Goal: Transaction & Acquisition: Subscribe to service/newsletter

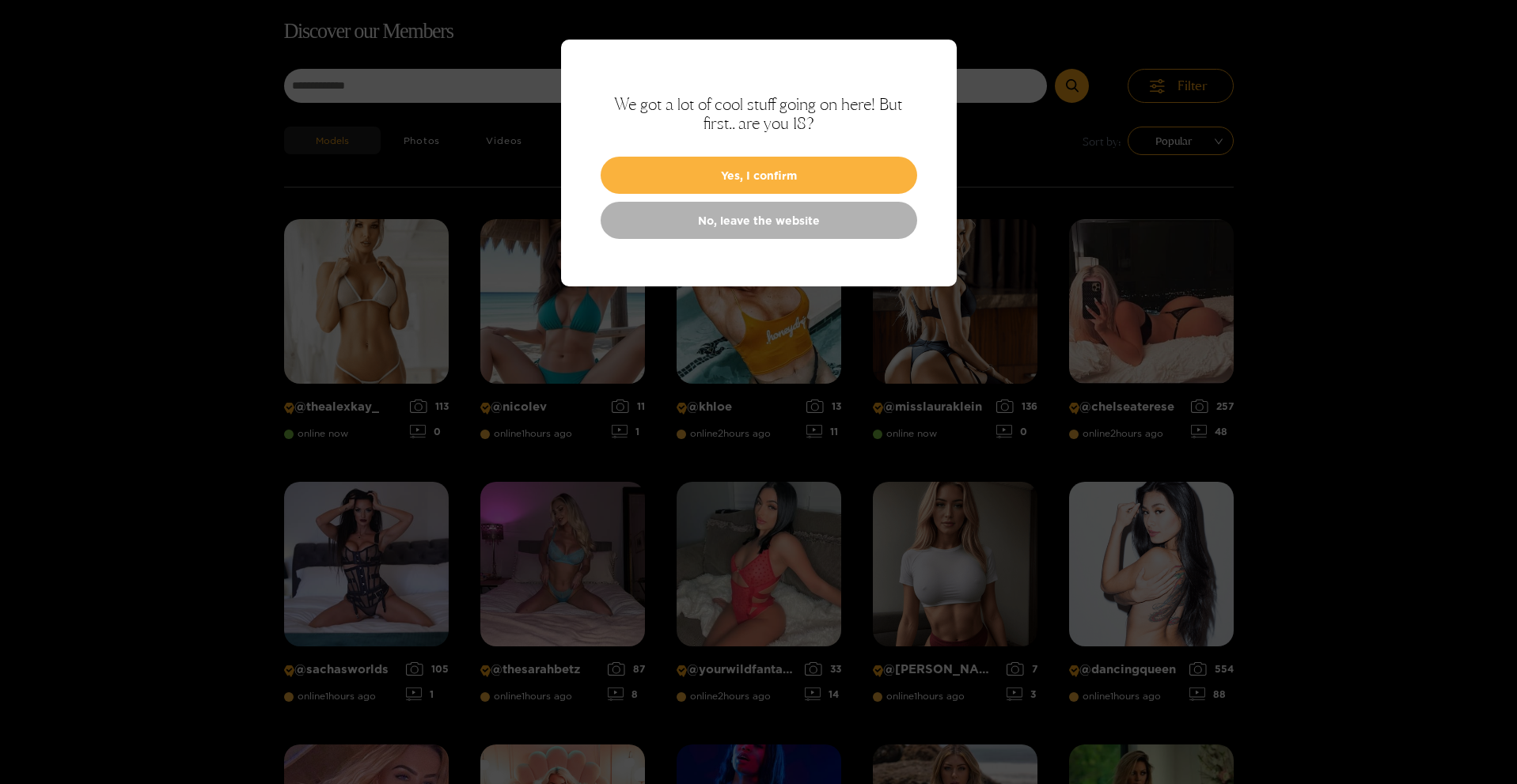
scroll to position [101, 0]
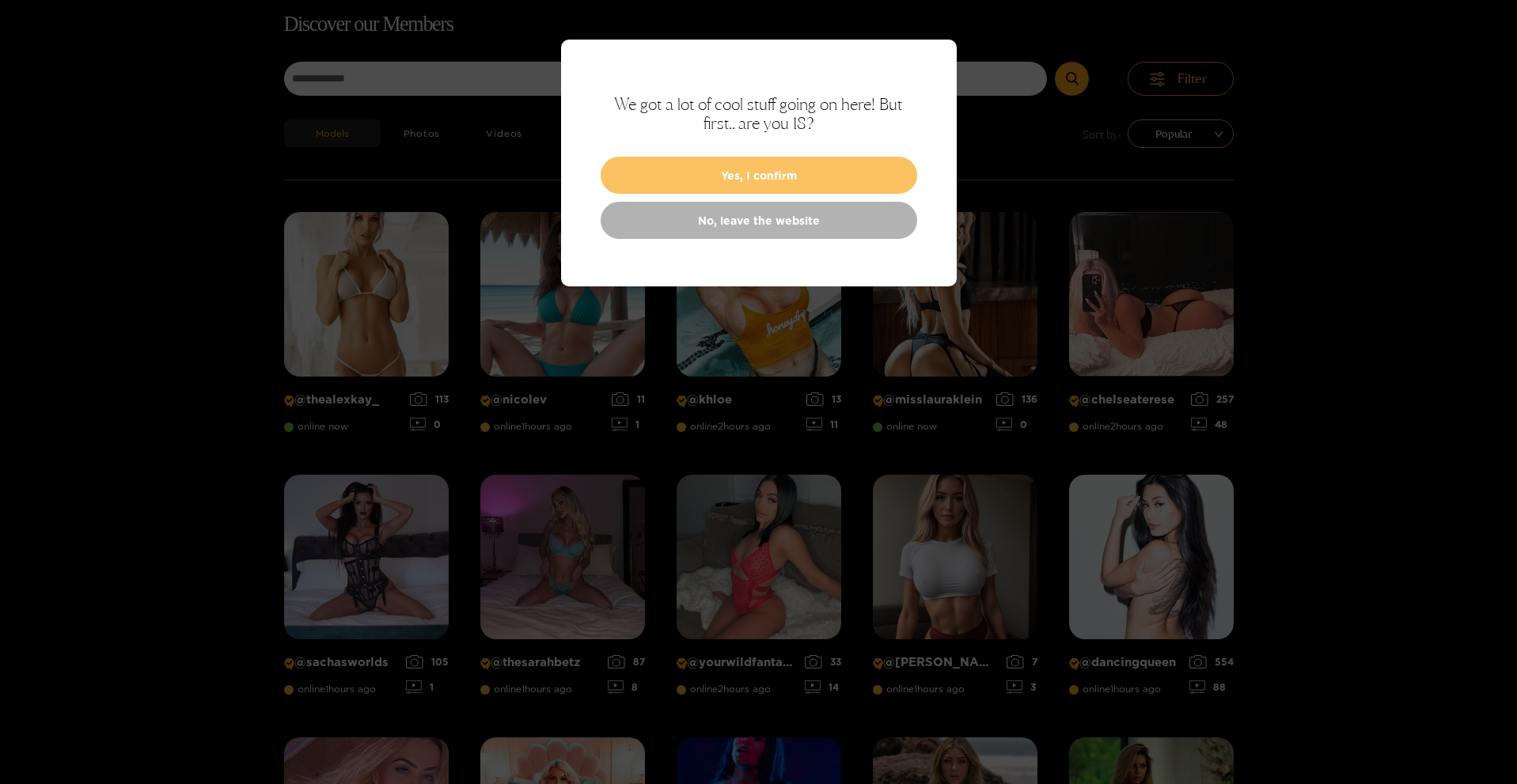
click at [673, 174] on button "Yes, I confirm" at bounding box center [759, 175] width 317 height 37
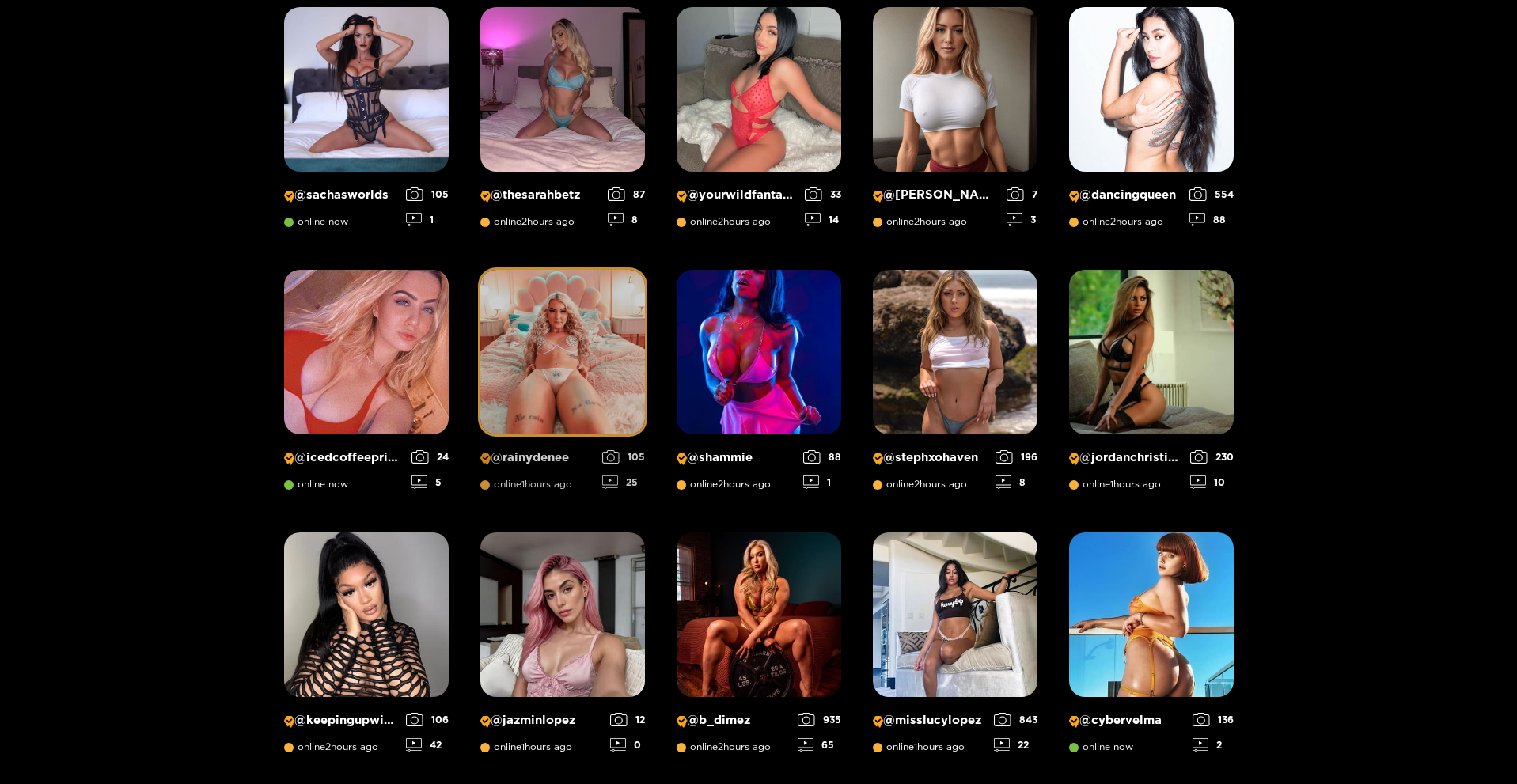
scroll to position [656, 0]
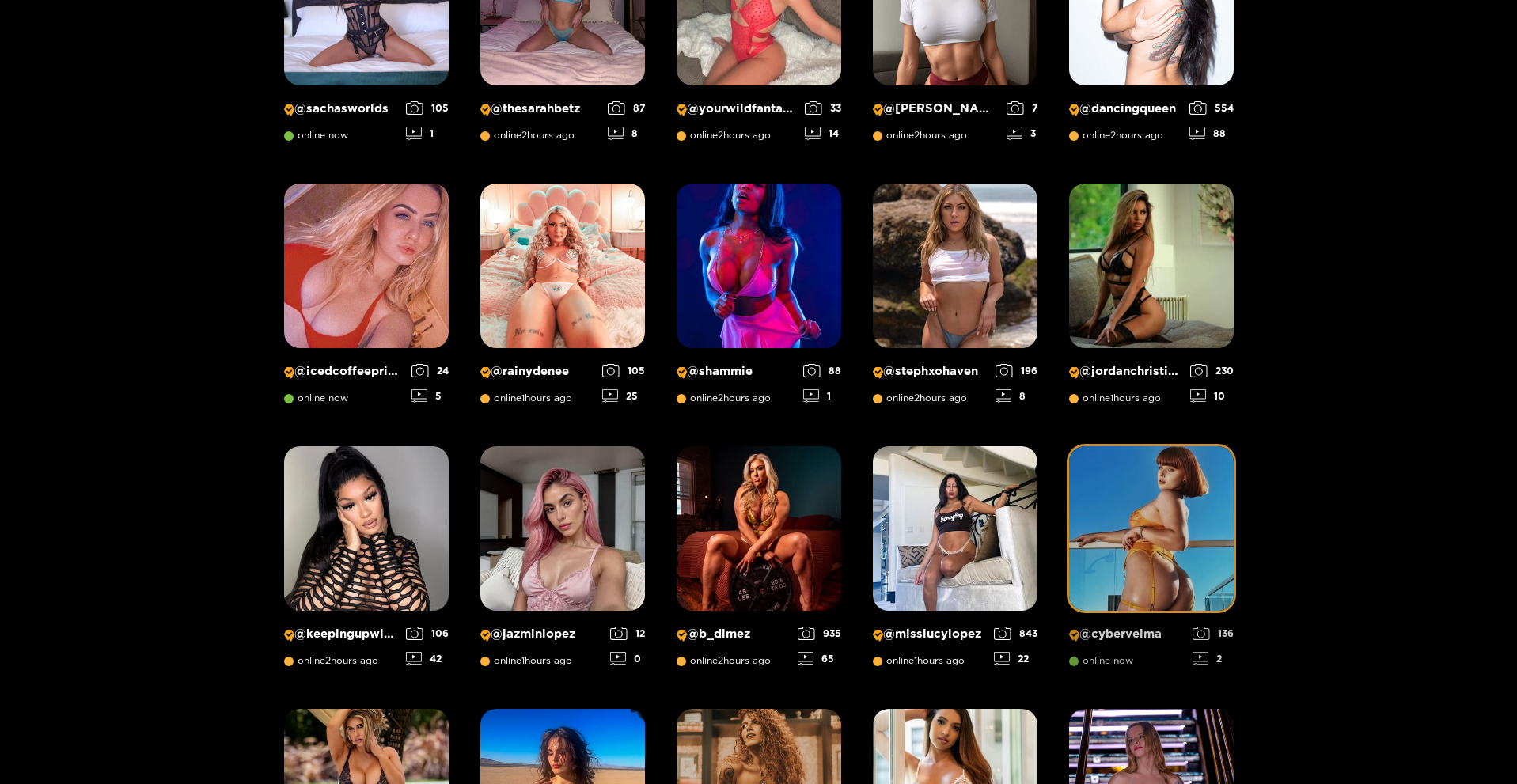
click at [1129, 519] on img at bounding box center [1152, 529] width 165 height 165
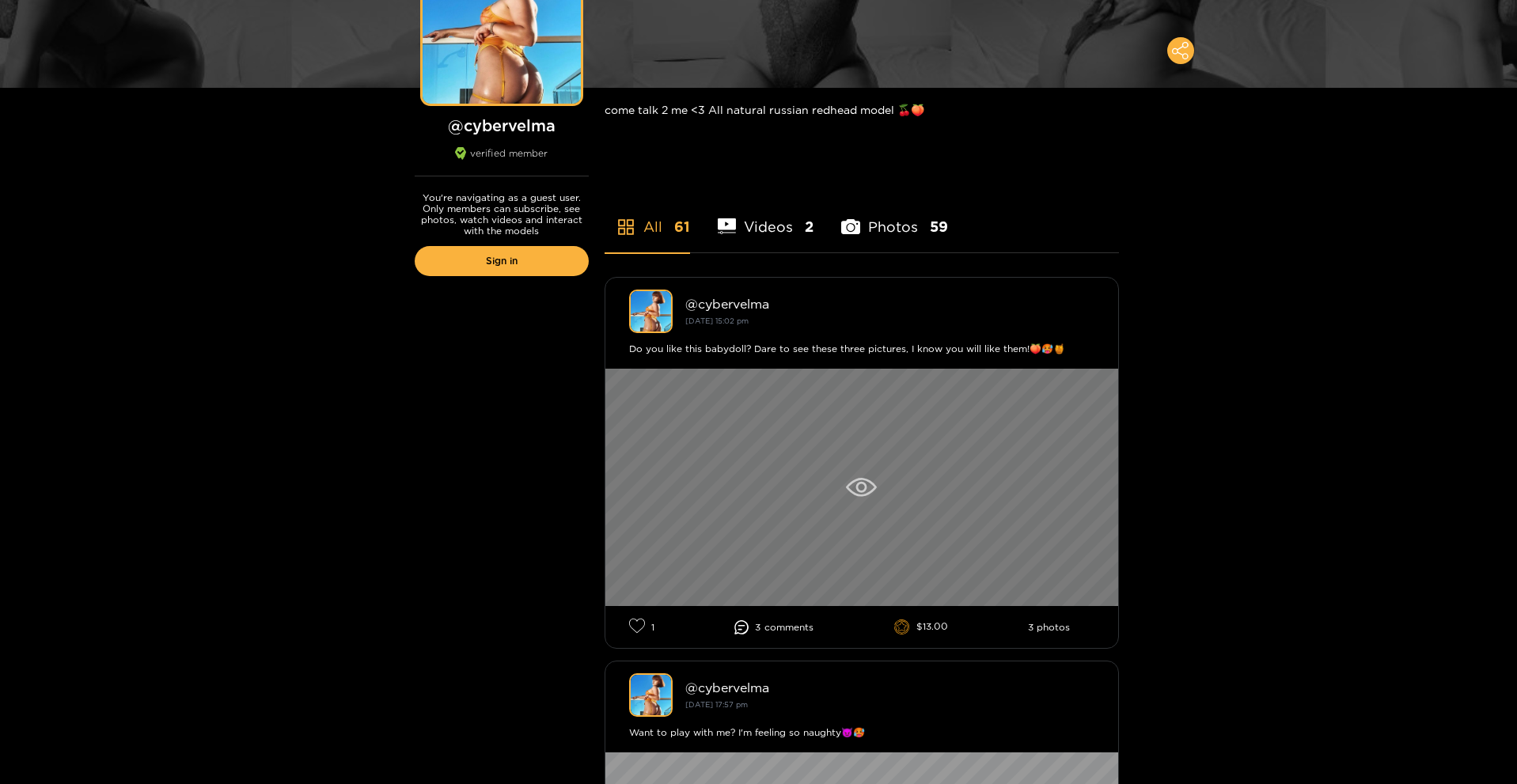
scroll to position [238, 0]
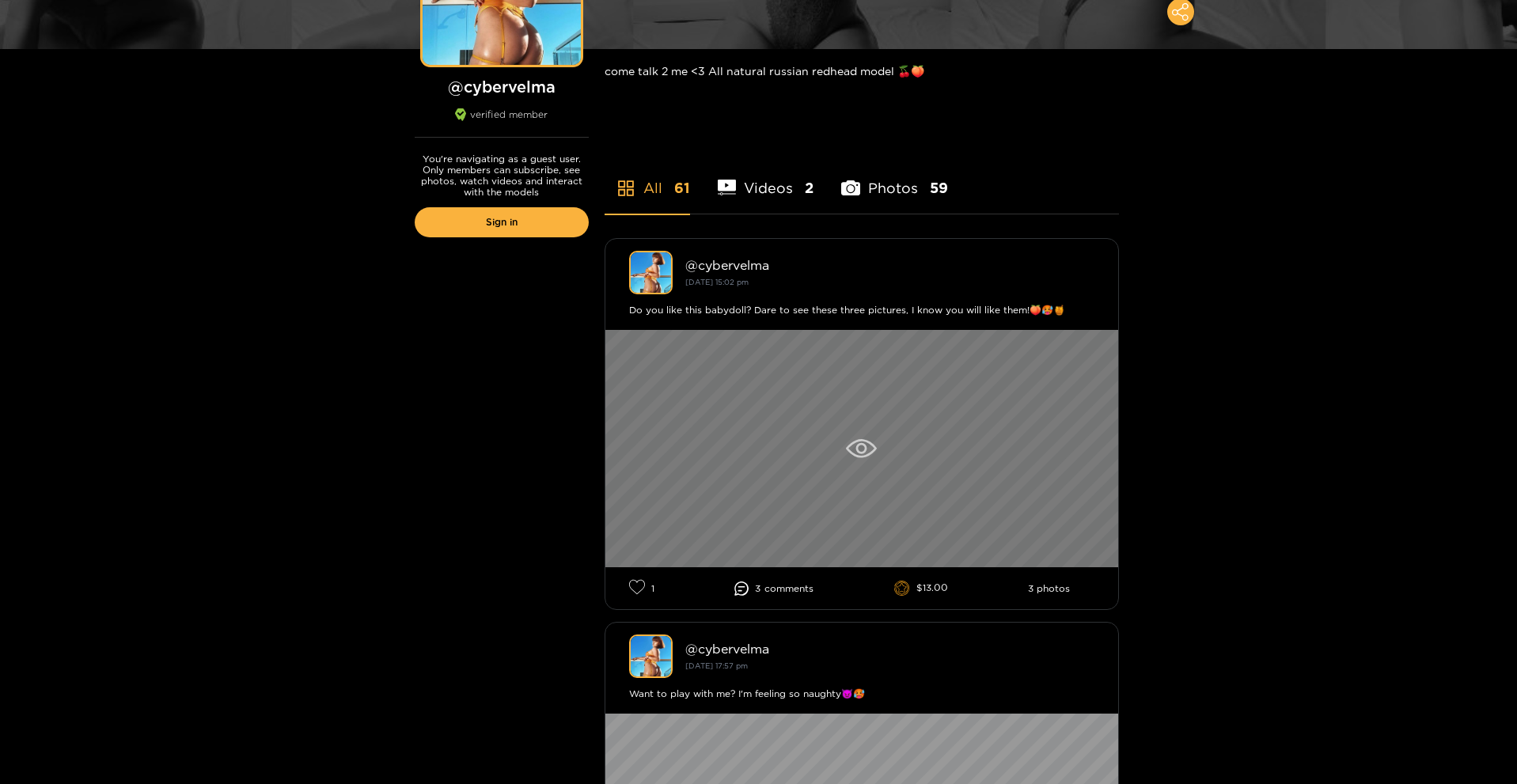
click at [863, 449] on icon at bounding box center [861, 449] width 31 height 19
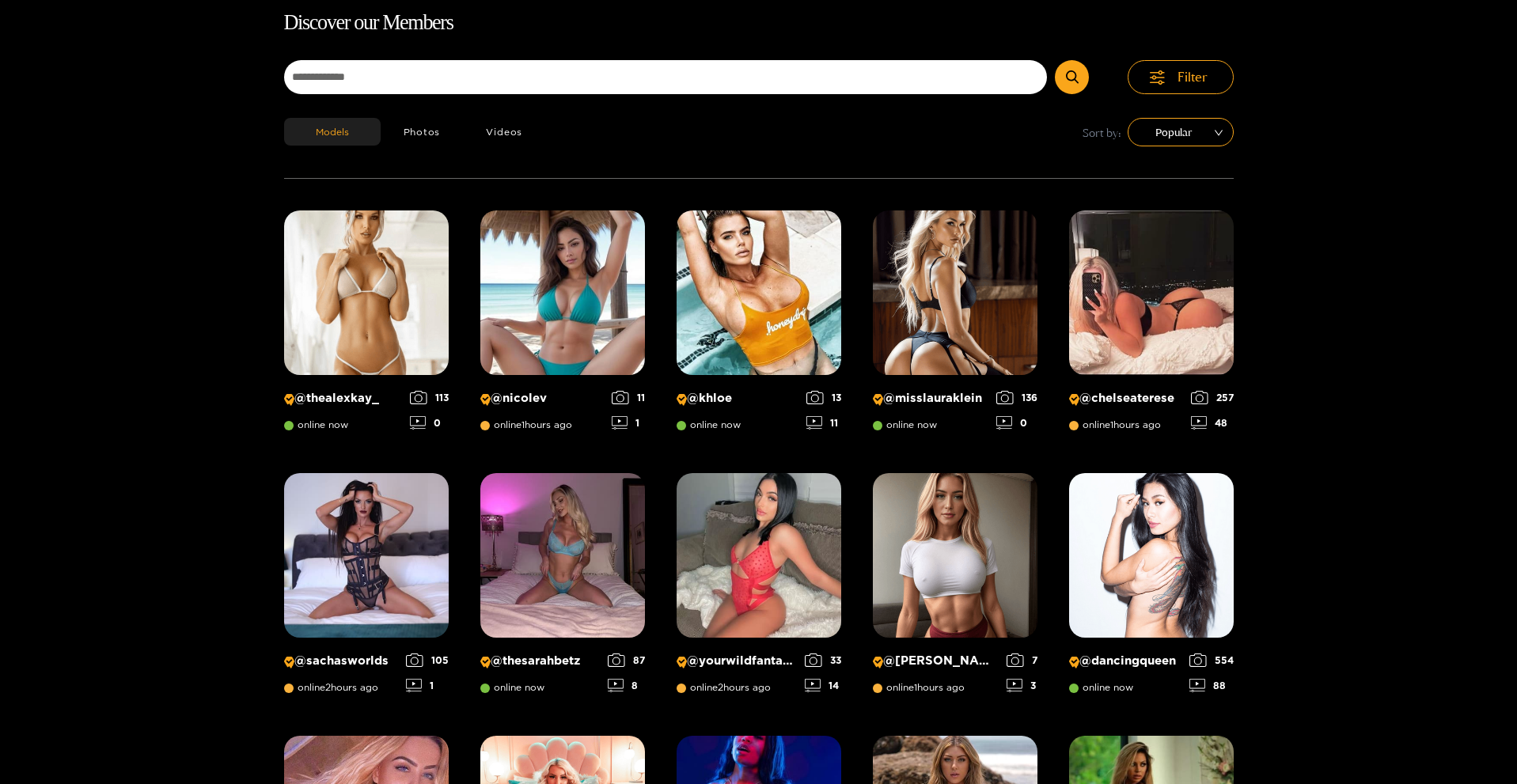
scroll to position [101, 0]
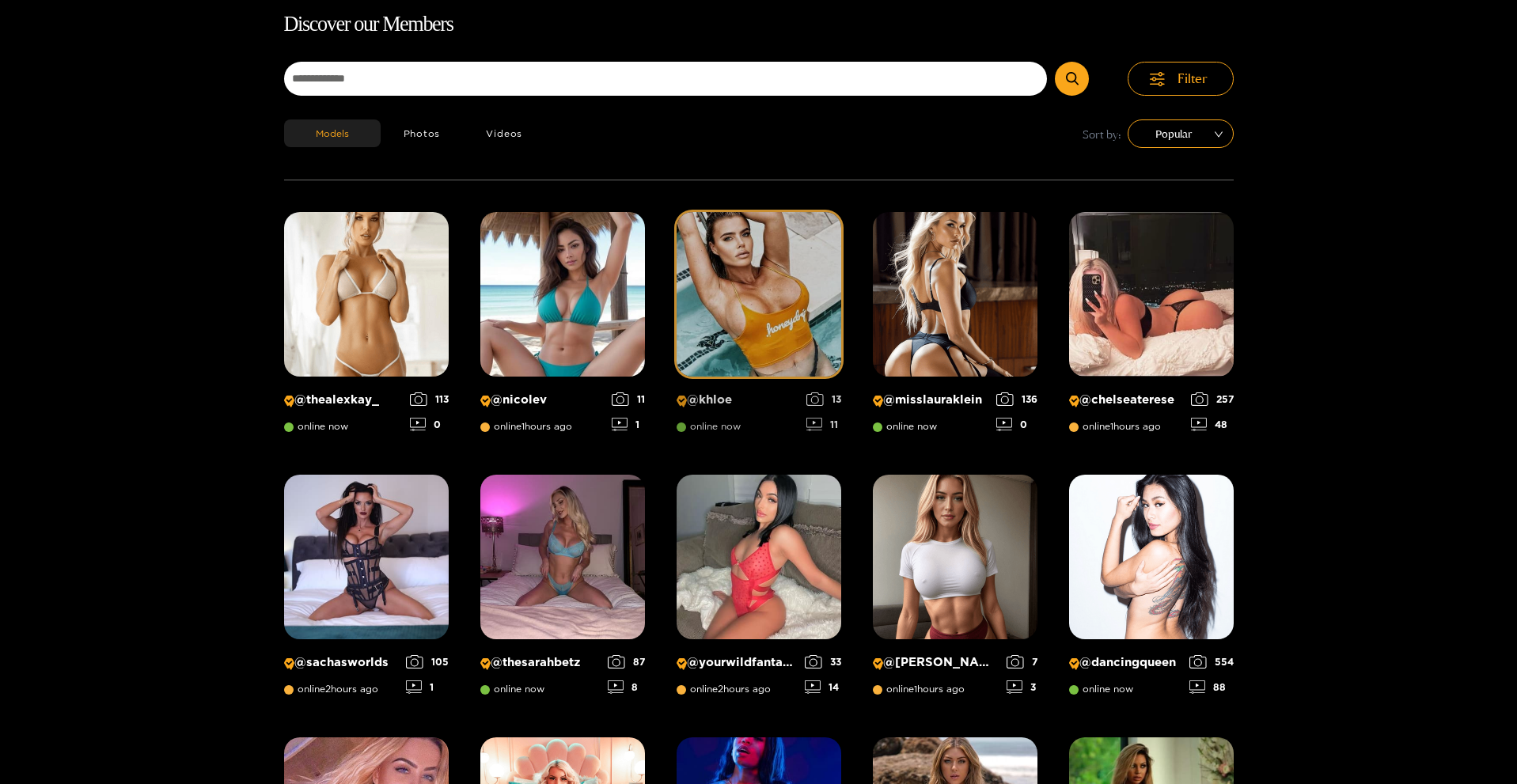
click at [772, 287] on img at bounding box center [759, 294] width 165 height 165
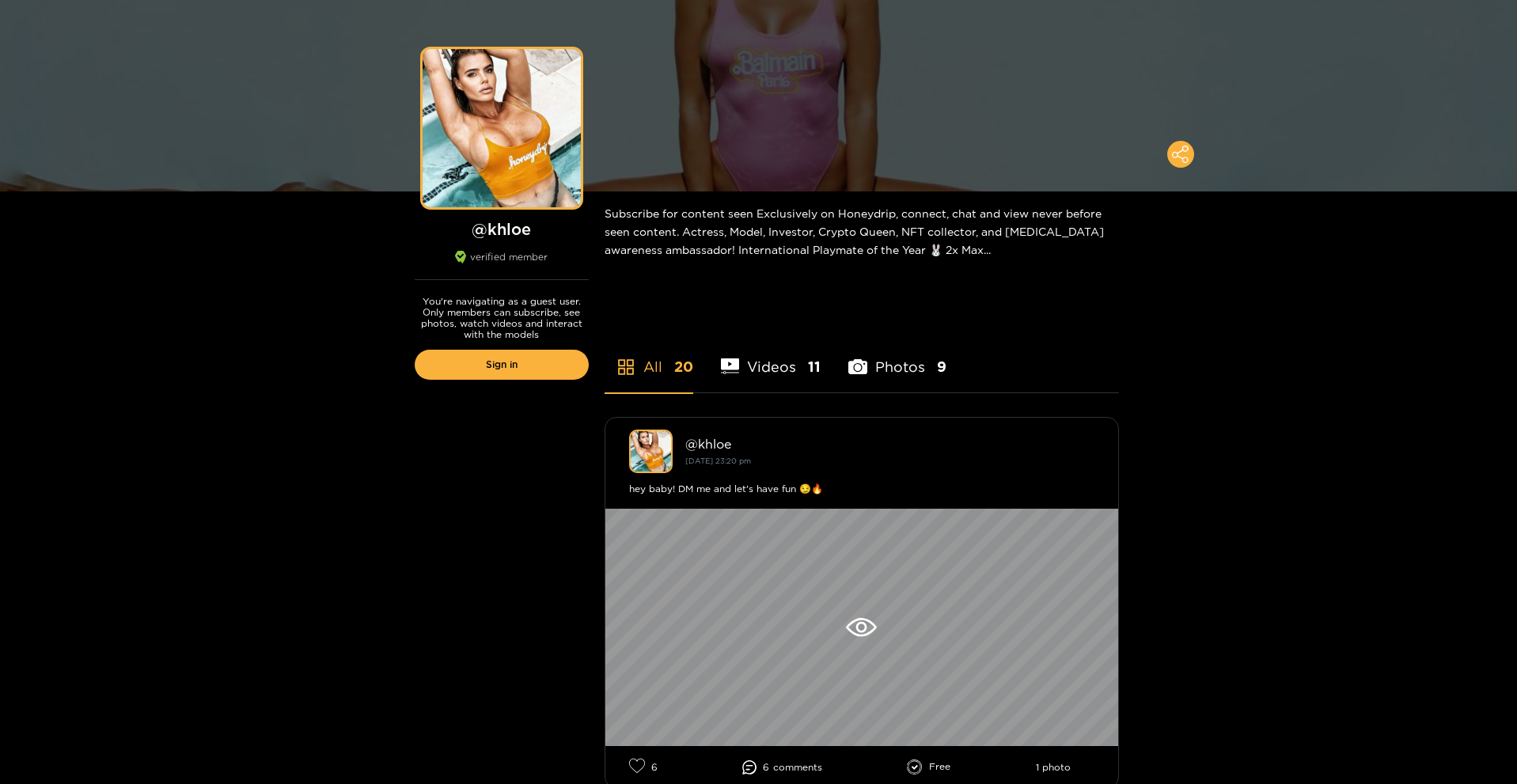
scroll to position [79, 0]
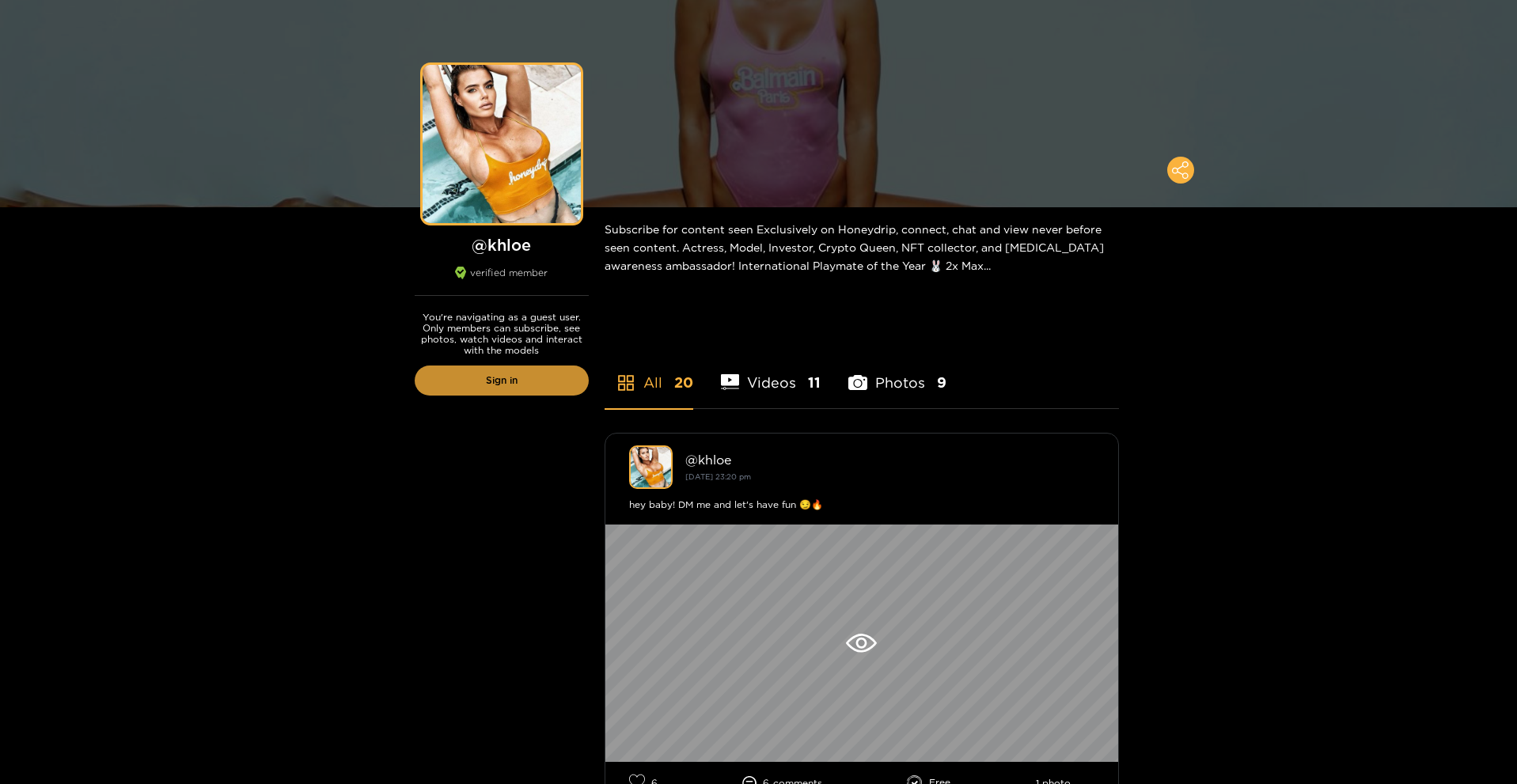
click at [544, 380] on link "Sign in" at bounding box center [501, 381] width 174 height 30
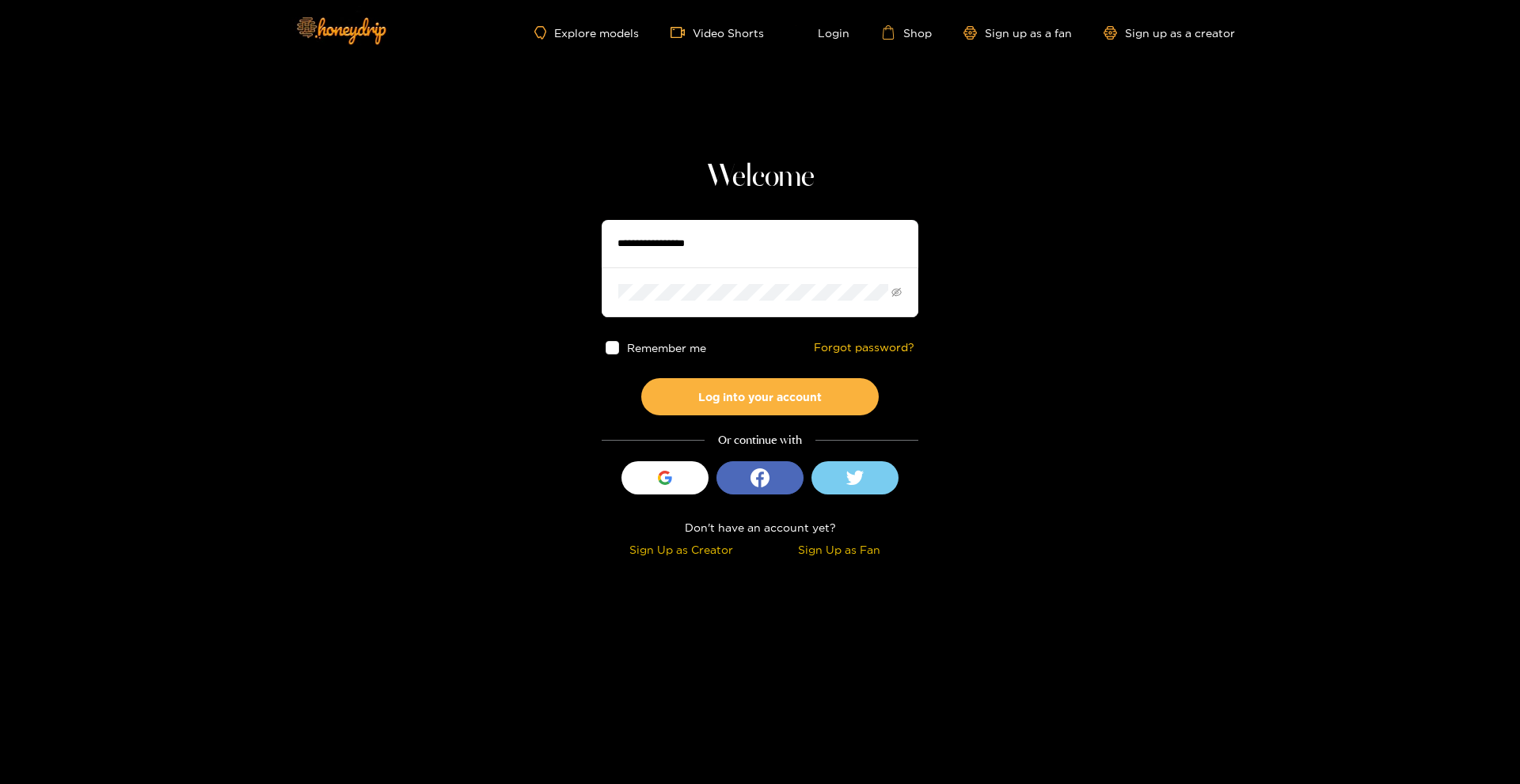
click at [620, 236] on input "text" at bounding box center [760, 243] width 317 height 48
type input "**********"
click at [817, 544] on div "Sign Up as Fan" at bounding box center [839, 550] width 151 height 18
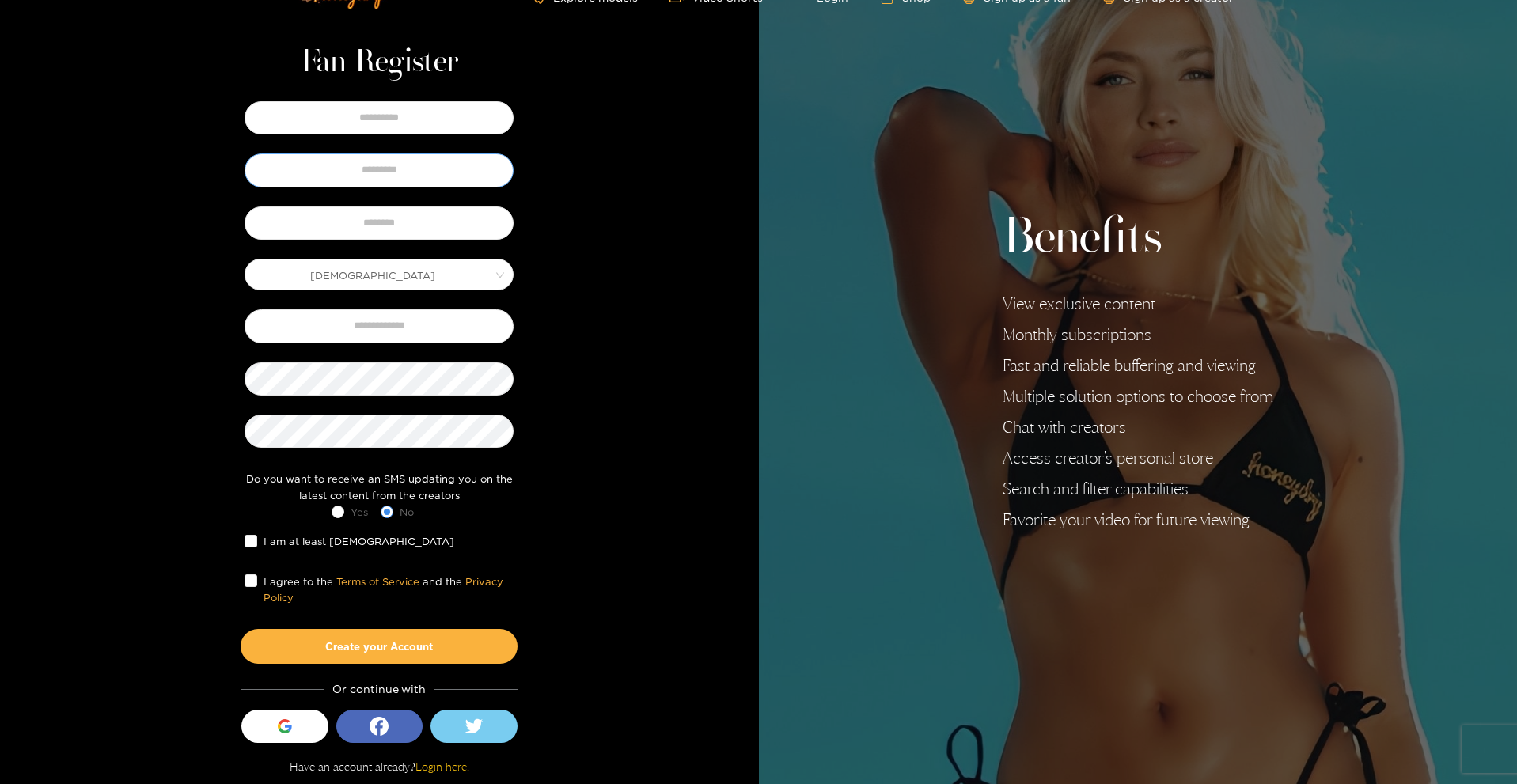
scroll to position [37, 0]
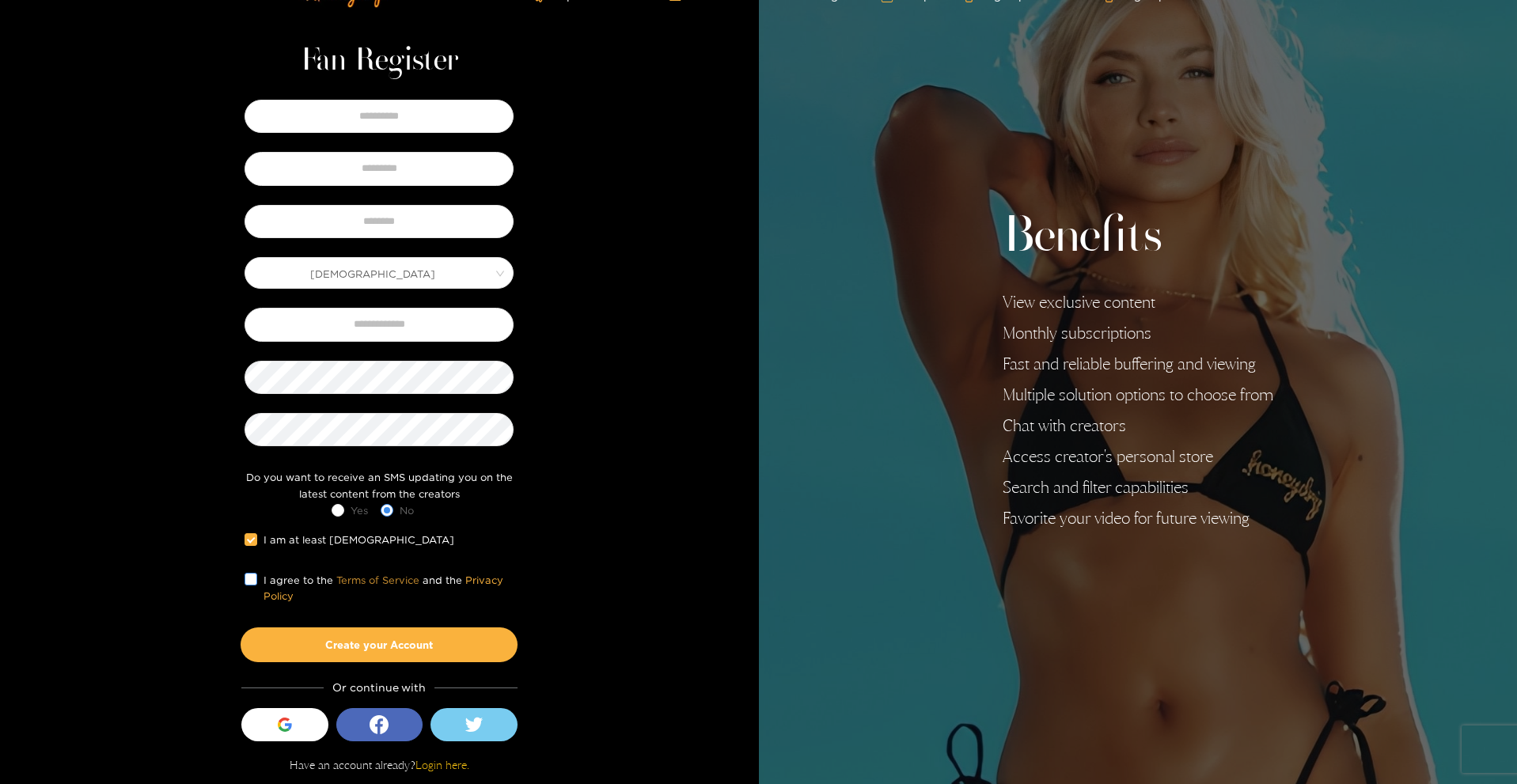
click at [369, 577] on link "Terms of Service" at bounding box center [378, 580] width 83 height 11
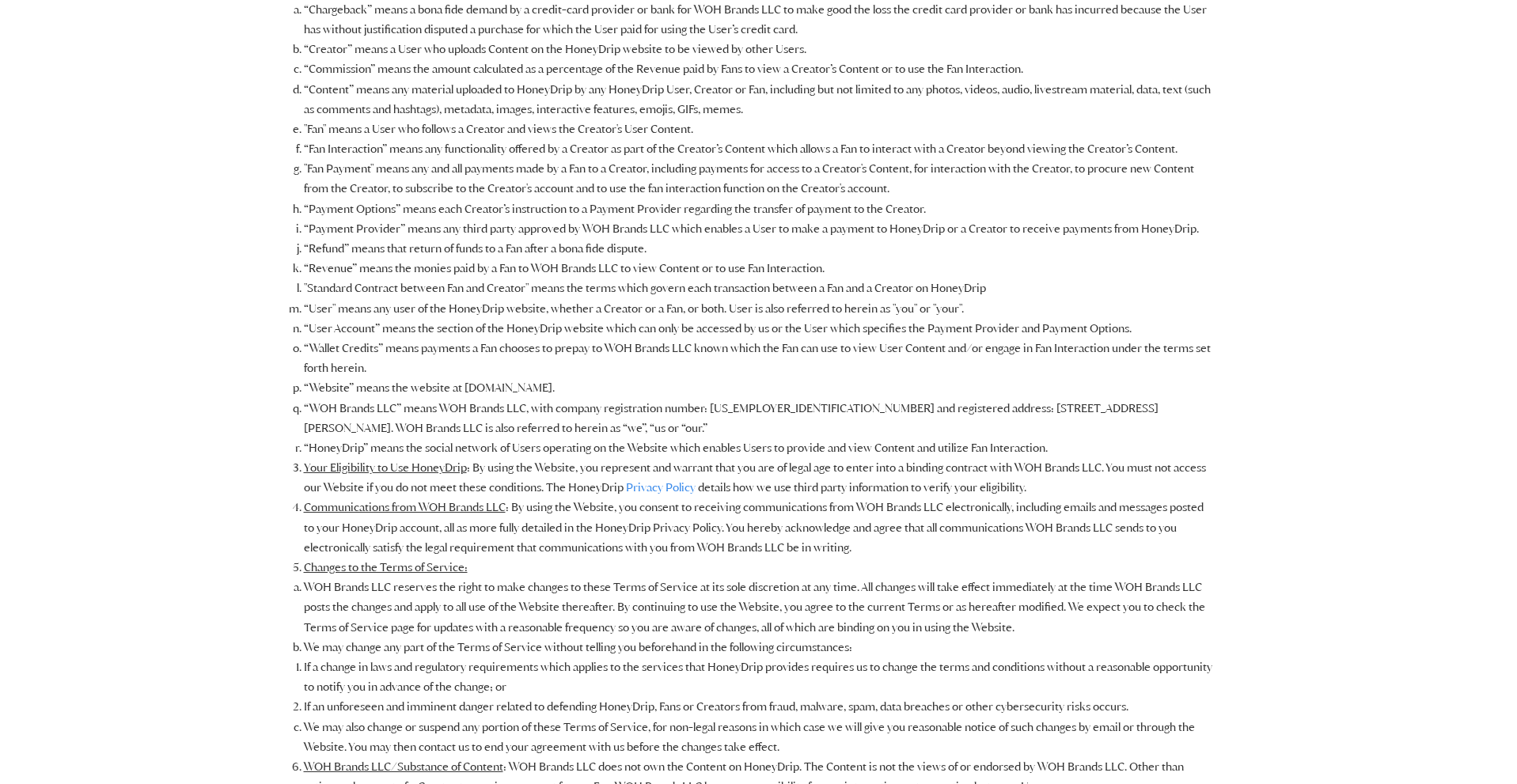
scroll to position [396, 0]
